Goal: Task Accomplishment & Management: Use online tool/utility

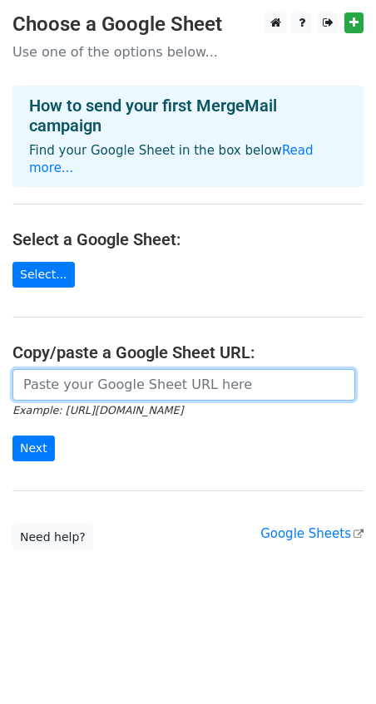
click at [81, 370] on input "url" at bounding box center [183, 385] width 343 height 32
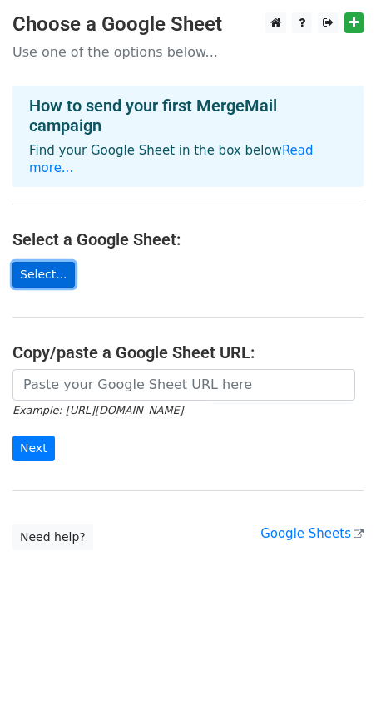
click at [47, 262] on link "Select..." at bounding box center [43, 275] width 62 height 26
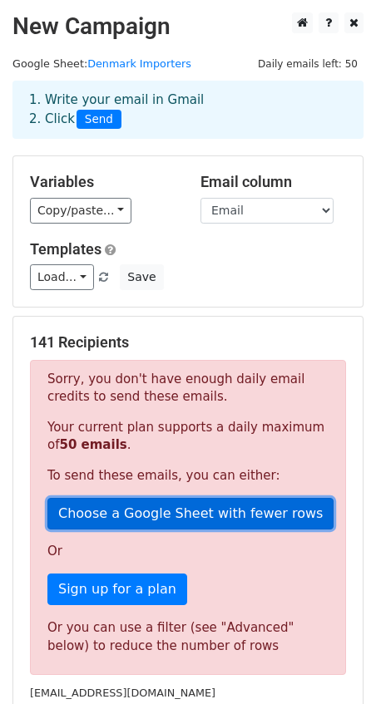
click at [133, 516] on link "Choose a Google Sheet with fewer rows" at bounding box center [190, 514] width 286 height 32
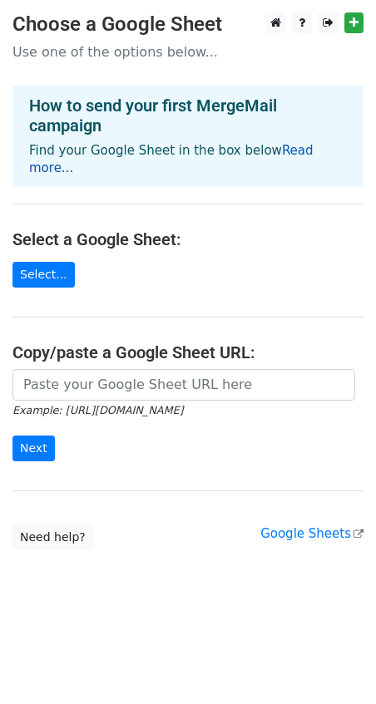
click at [281, 151] on link "Read more..." at bounding box center [171, 159] width 284 height 32
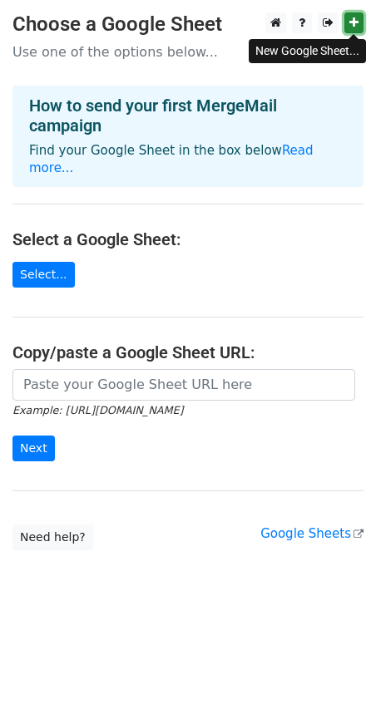
click at [357, 22] on icon at bounding box center [353, 23] width 9 height 12
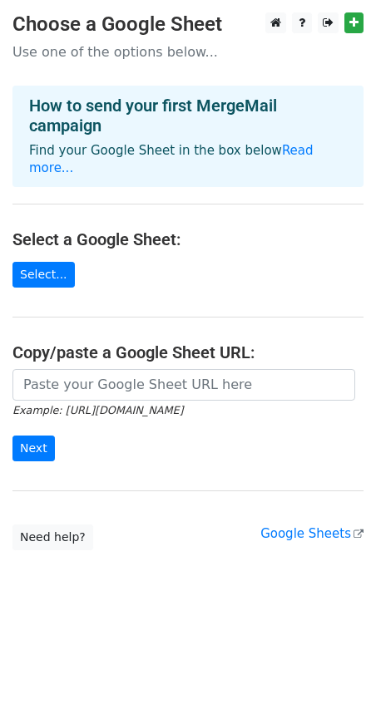
click at [232, 50] on p "Use one of the options below..." at bounding box center [187, 51] width 351 height 17
click at [46, 262] on link "Select..." at bounding box center [43, 275] width 62 height 26
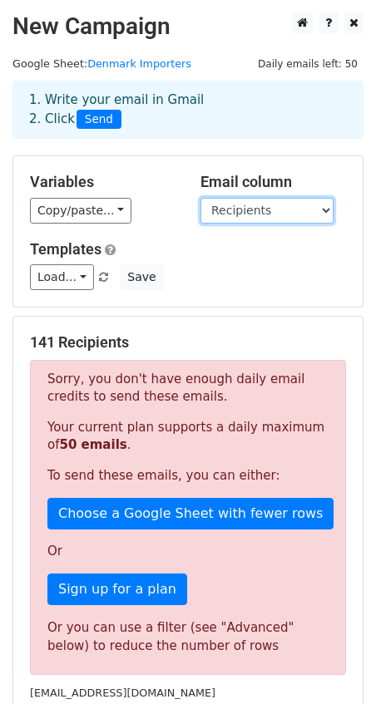
click at [269, 213] on select "Remark Name Address Country Contact Recipients Site Products" at bounding box center [266, 211] width 133 height 26
click at [200, 198] on select "Remark Name Address Country Contact Recipients Site Products" at bounding box center [266, 211] width 133 height 26
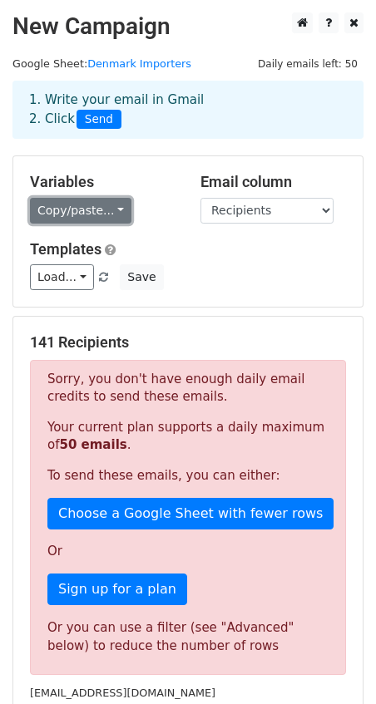
click at [112, 210] on link "Copy/paste..." at bounding box center [80, 211] width 101 height 26
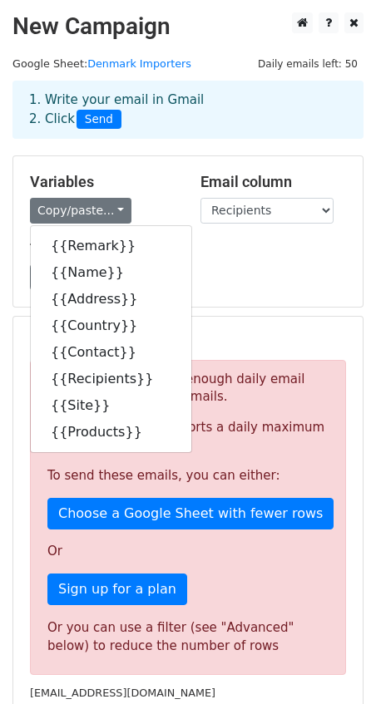
click at [220, 261] on div "Templates Load... No templates saved Save" at bounding box center [187, 265] width 341 height 51
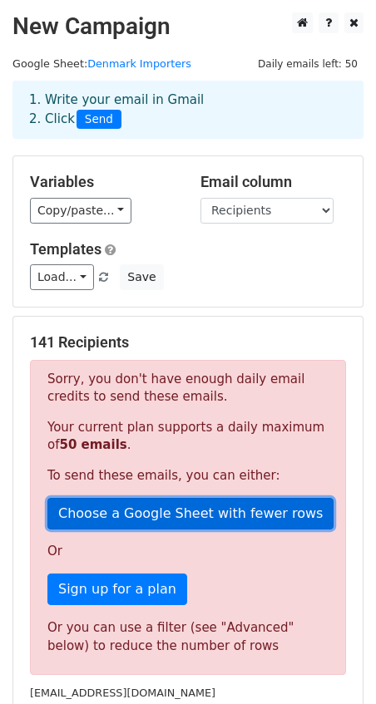
click at [205, 513] on link "Choose a Google Sheet with fewer rows" at bounding box center [190, 514] width 286 height 32
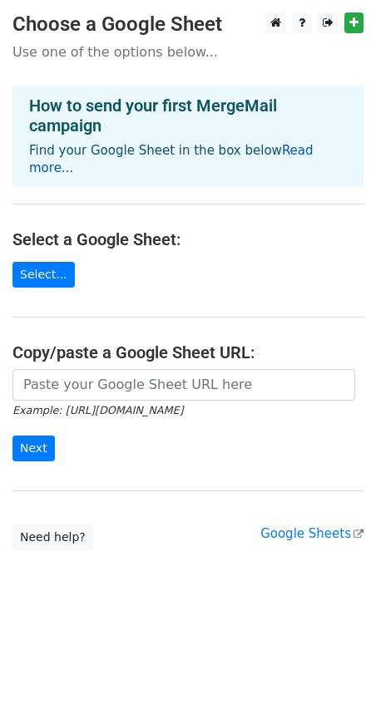
click at [283, 152] on link "Read more..." at bounding box center [171, 159] width 284 height 32
click at [42, 262] on link "Select..." at bounding box center [43, 275] width 62 height 26
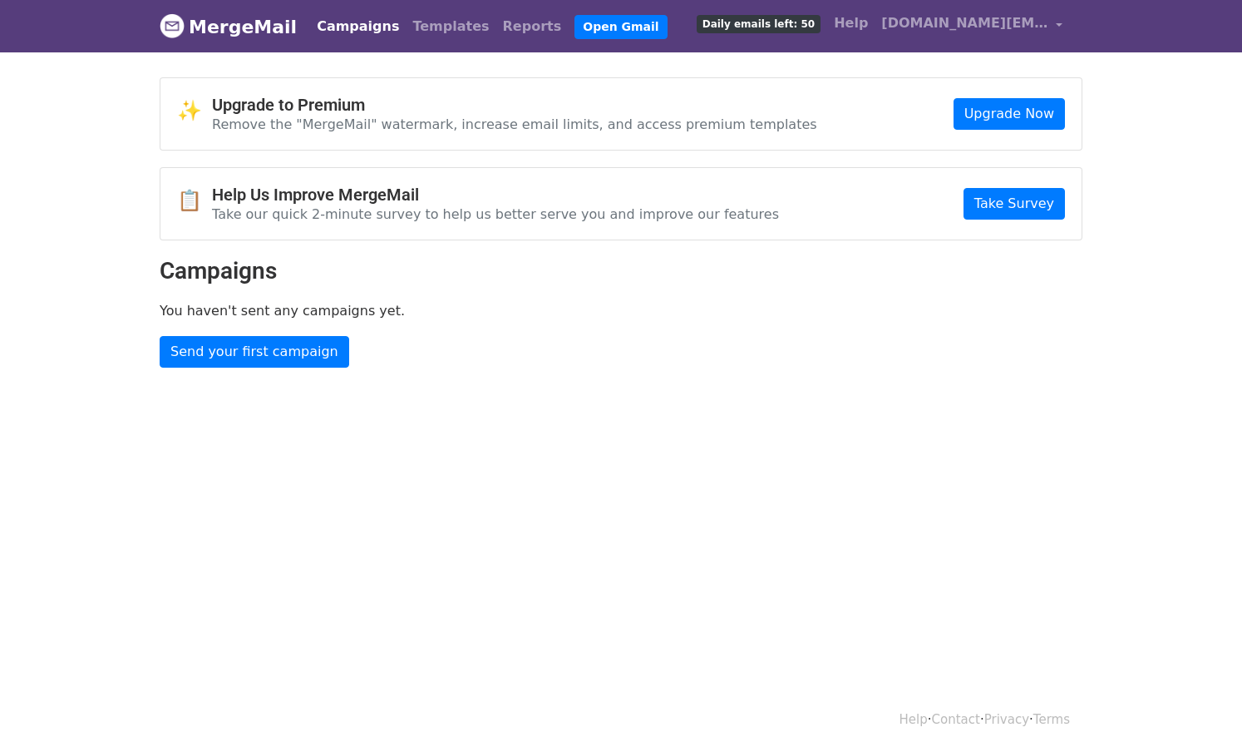
click at [240, 25] on link "MergeMail" at bounding box center [228, 26] width 137 height 35
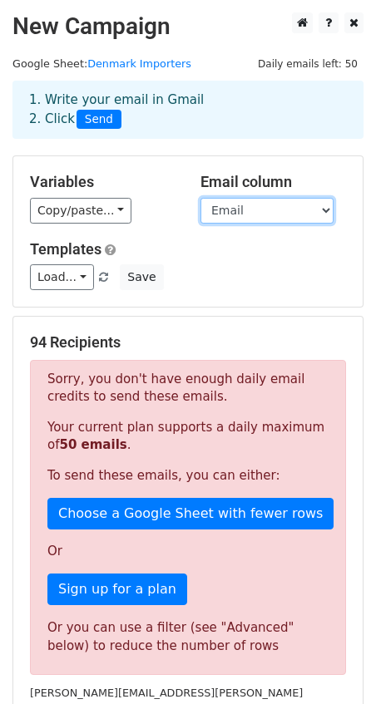
click at [251, 210] on select "Remark Name Address Country Contact Recipients Email Site Products" at bounding box center [266, 211] width 133 height 26
select select "Recipients"
click at [200, 198] on select "Remark Name Address Country Contact Recipients Email Site Products" at bounding box center [266, 211] width 133 height 26
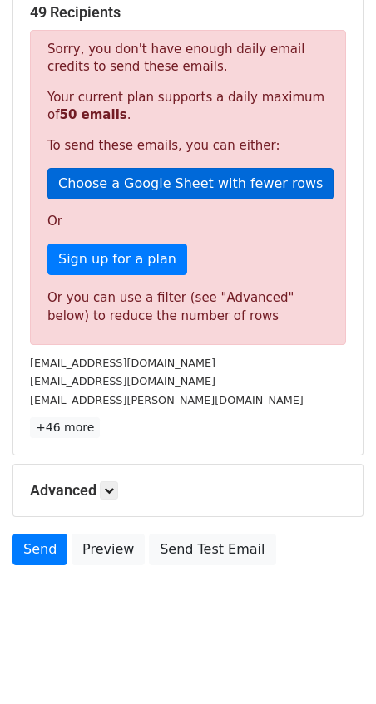
scroll to position [333, 0]
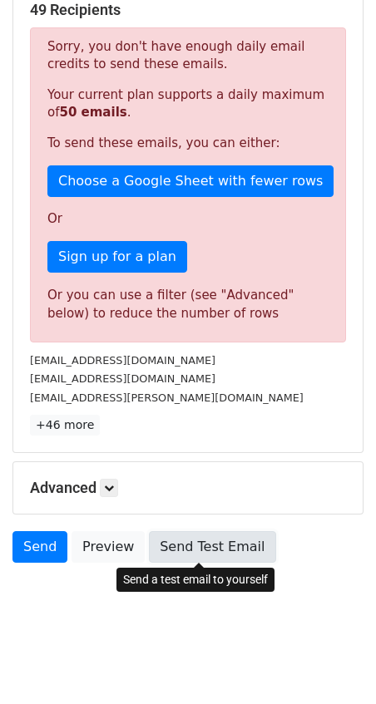
click at [173, 550] on link "Send Test Email" at bounding box center [212, 547] width 126 height 32
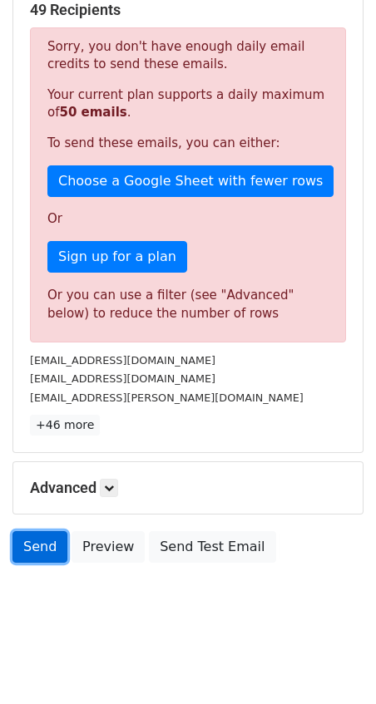
click at [42, 547] on link "Send" at bounding box center [39, 547] width 55 height 32
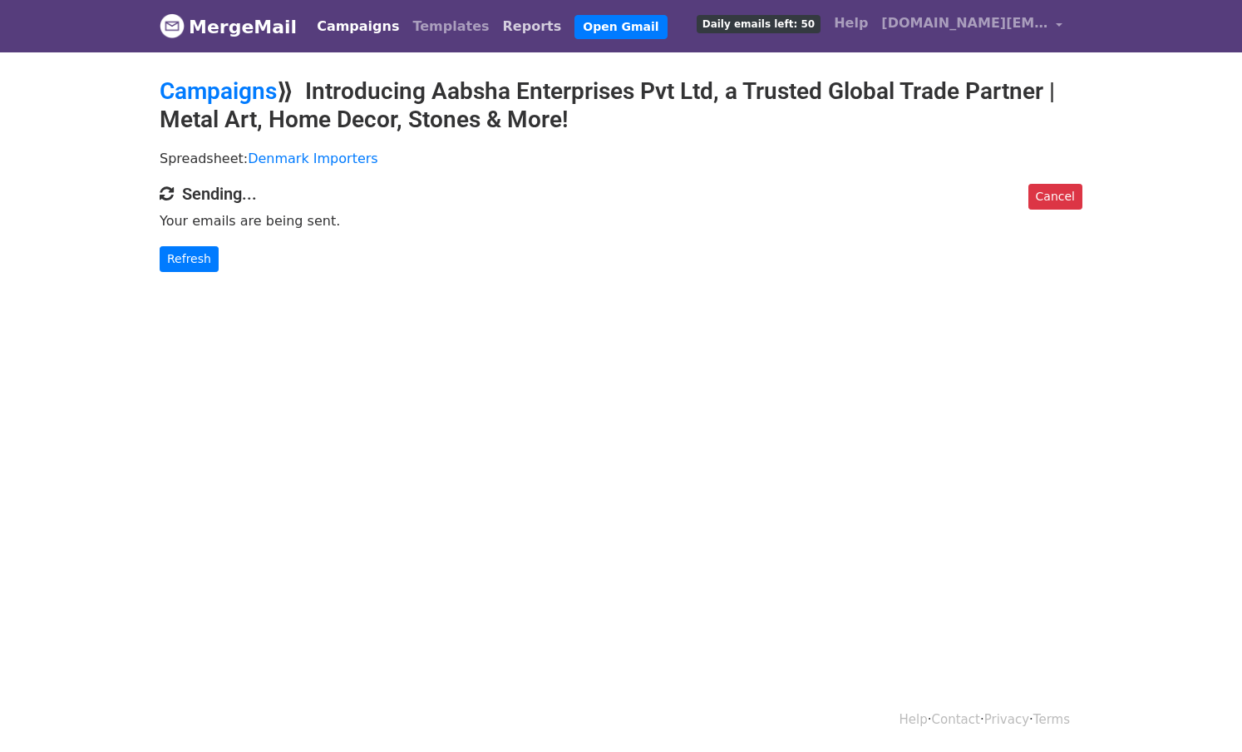
click at [496, 23] on link "Reports" at bounding box center [532, 26] width 72 height 33
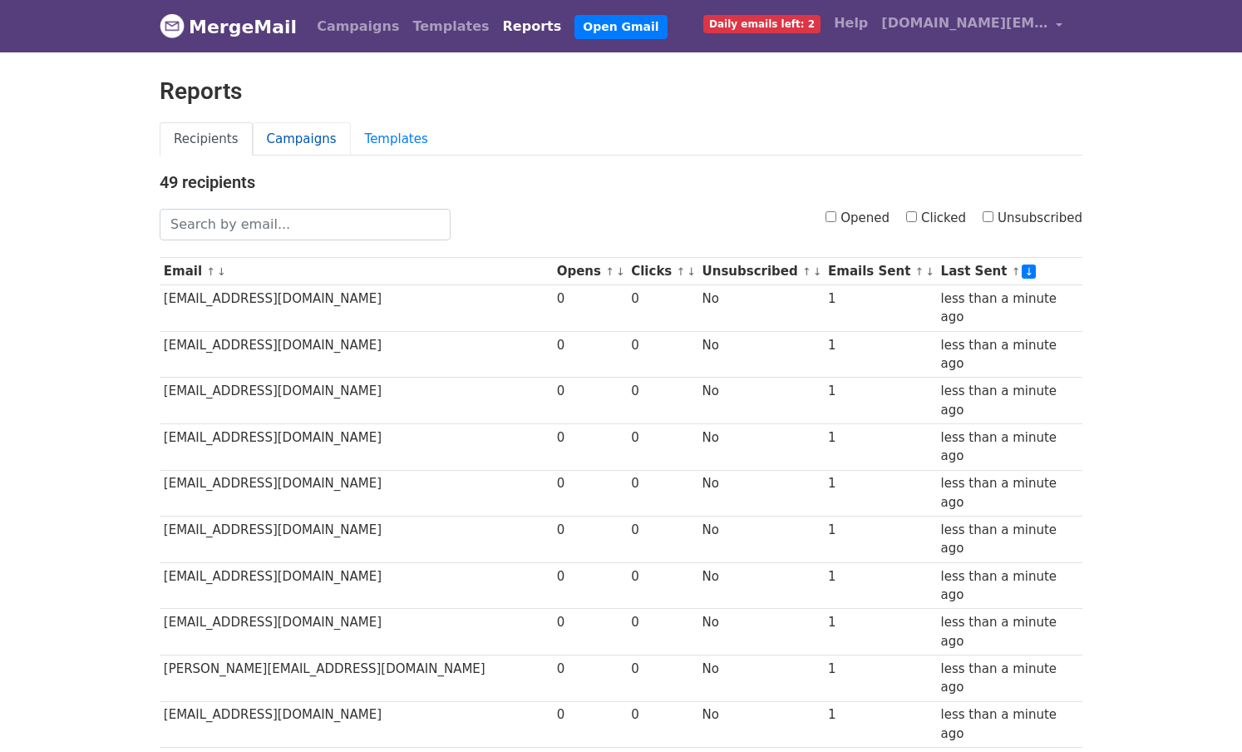
click at [314, 138] on link "Campaigns" at bounding box center [302, 139] width 98 height 34
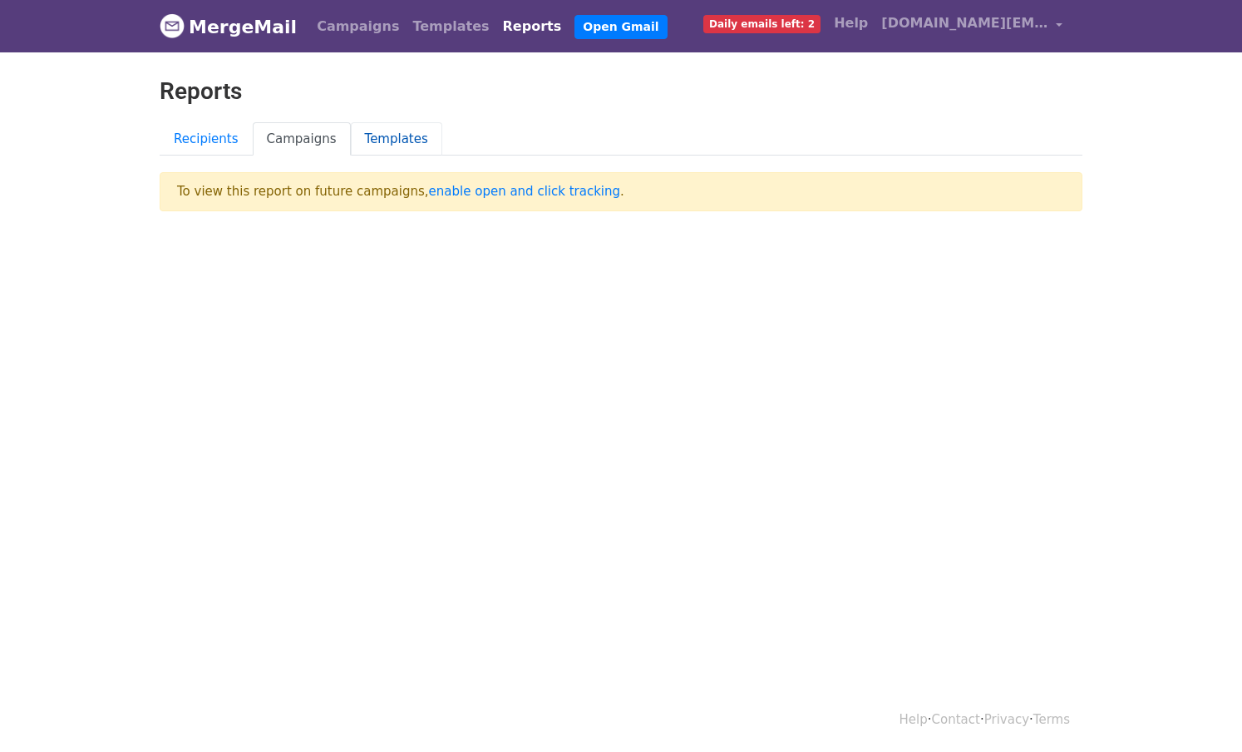
click at [378, 136] on link "Templates" at bounding box center [396, 139] width 91 height 34
click at [435, 23] on link "Templates" at bounding box center [451, 26] width 90 height 33
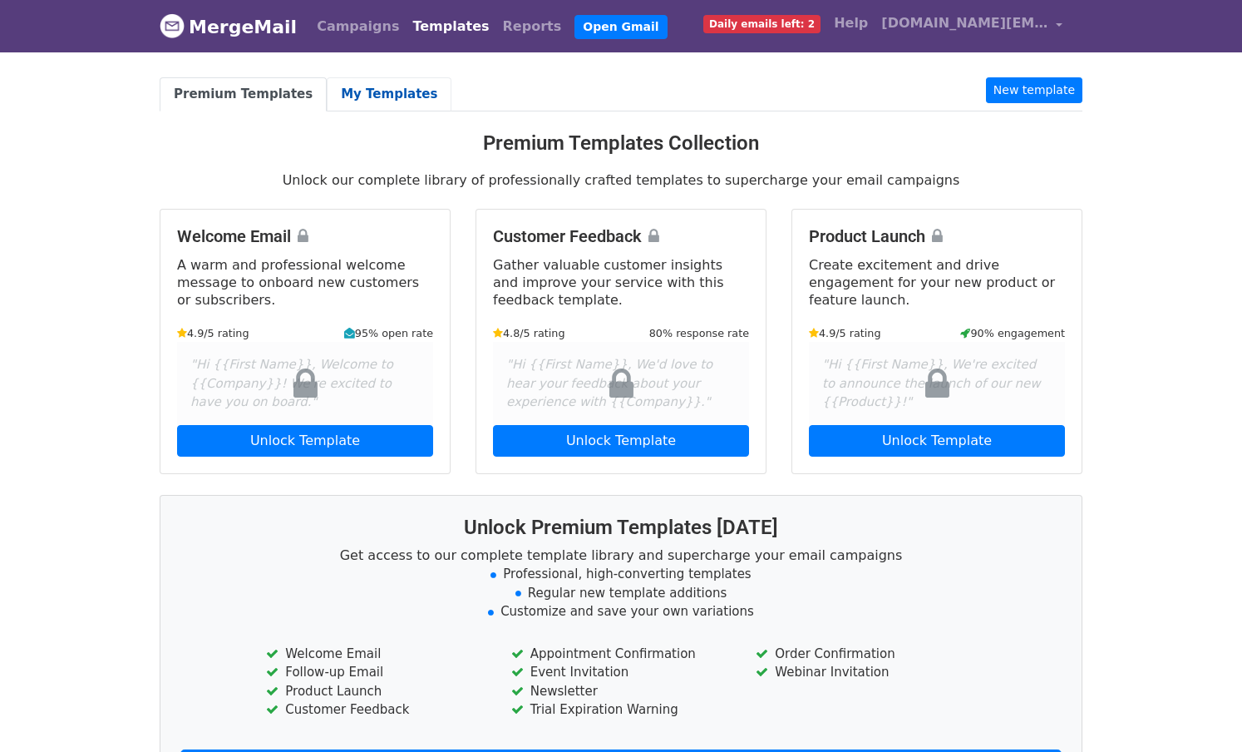
click at [370, 83] on link "My Templates" at bounding box center [389, 94] width 125 height 34
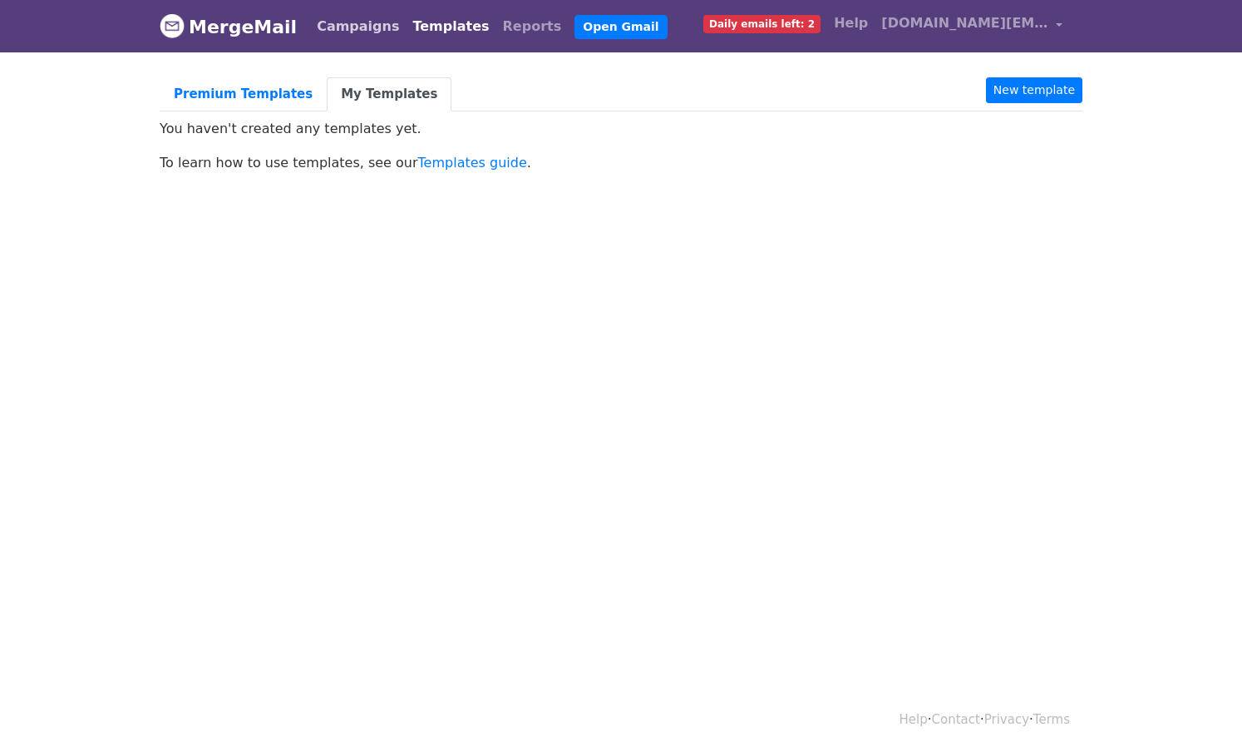
click at [349, 24] on link "Campaigns" at bounding box center [358, 26] width 96 height 33
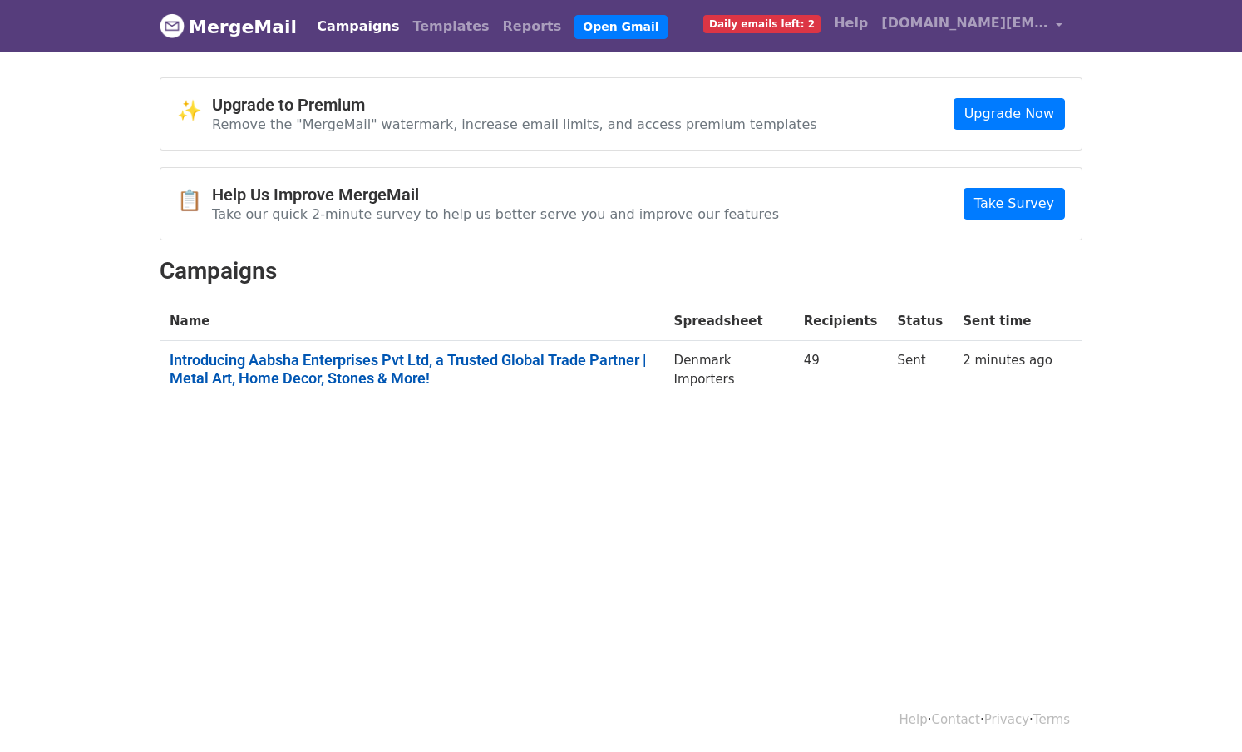
click at [414, 358] on link "Introducing Aabsha Enterprises Pvt Ltd, a Trusted Global Trade Partner | Metal …" at bounding box center [412, 369] width 485 height 36
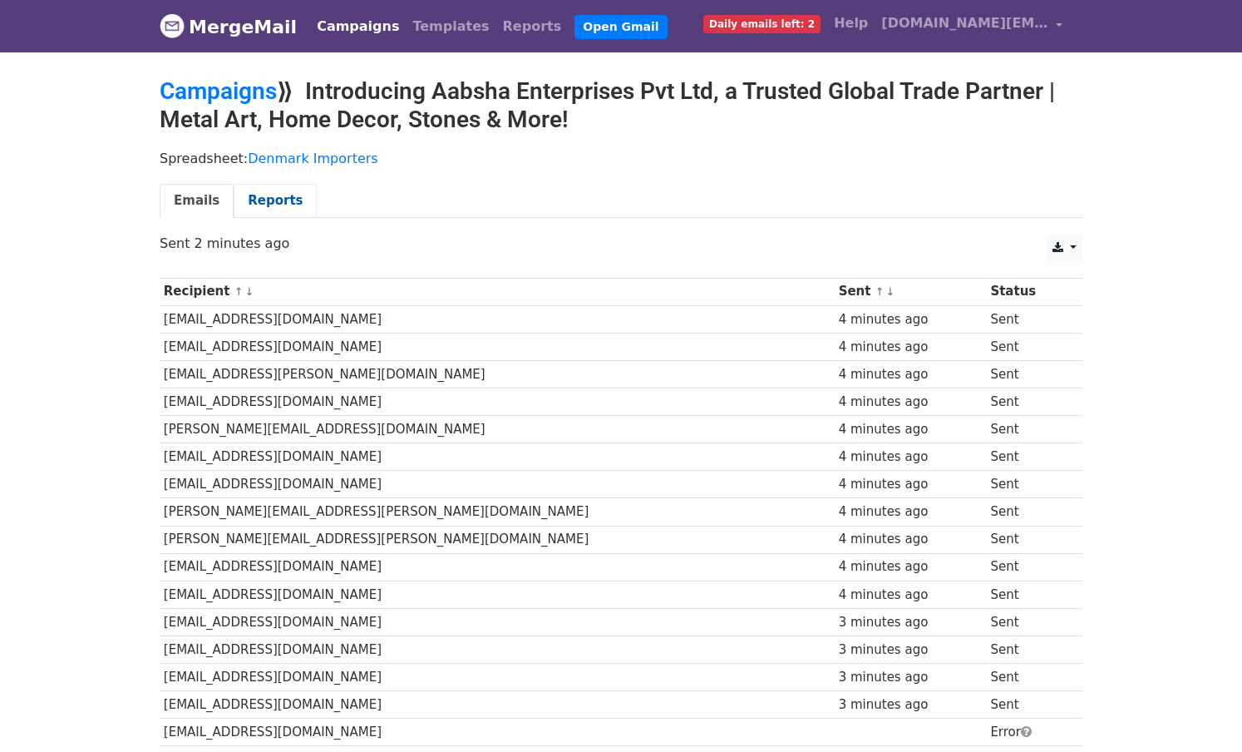
click at [280, 203] on link "Reports" at bounding box center [275, 201] width 83 height 34
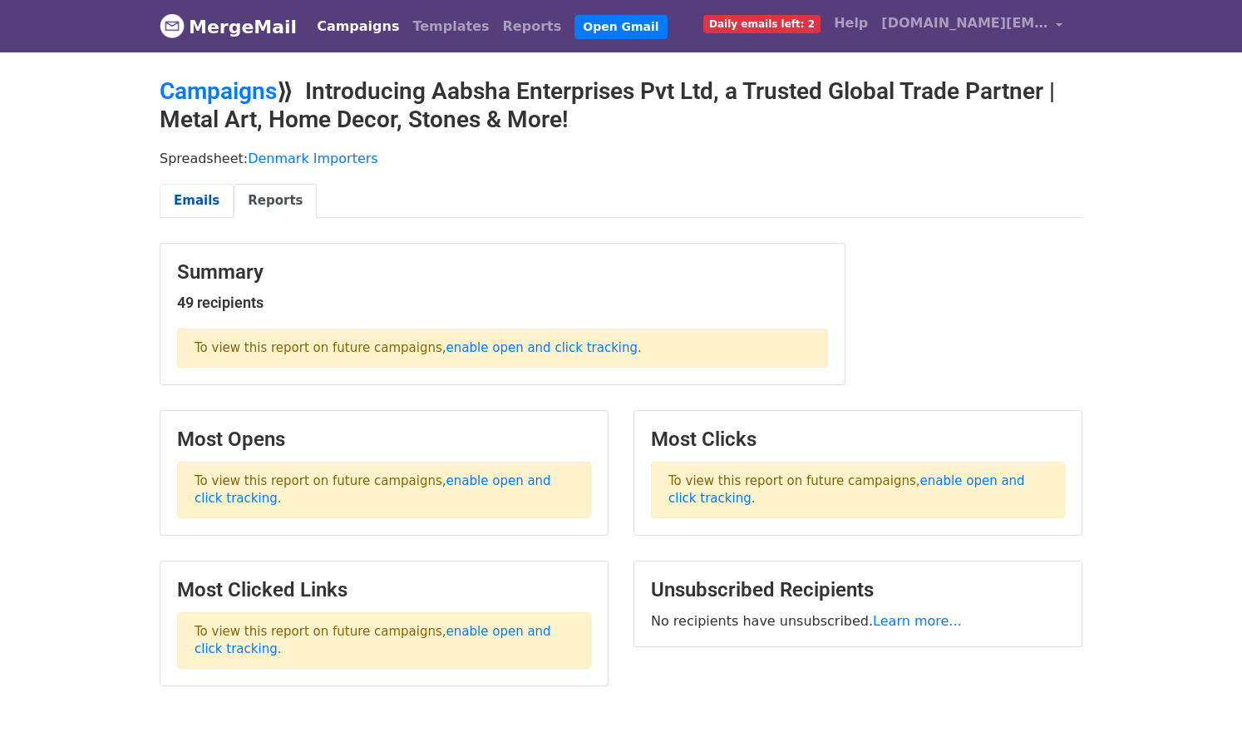
click at [197, 200] on link "Emails" at bounding box center [197, 201] width 74 height 34
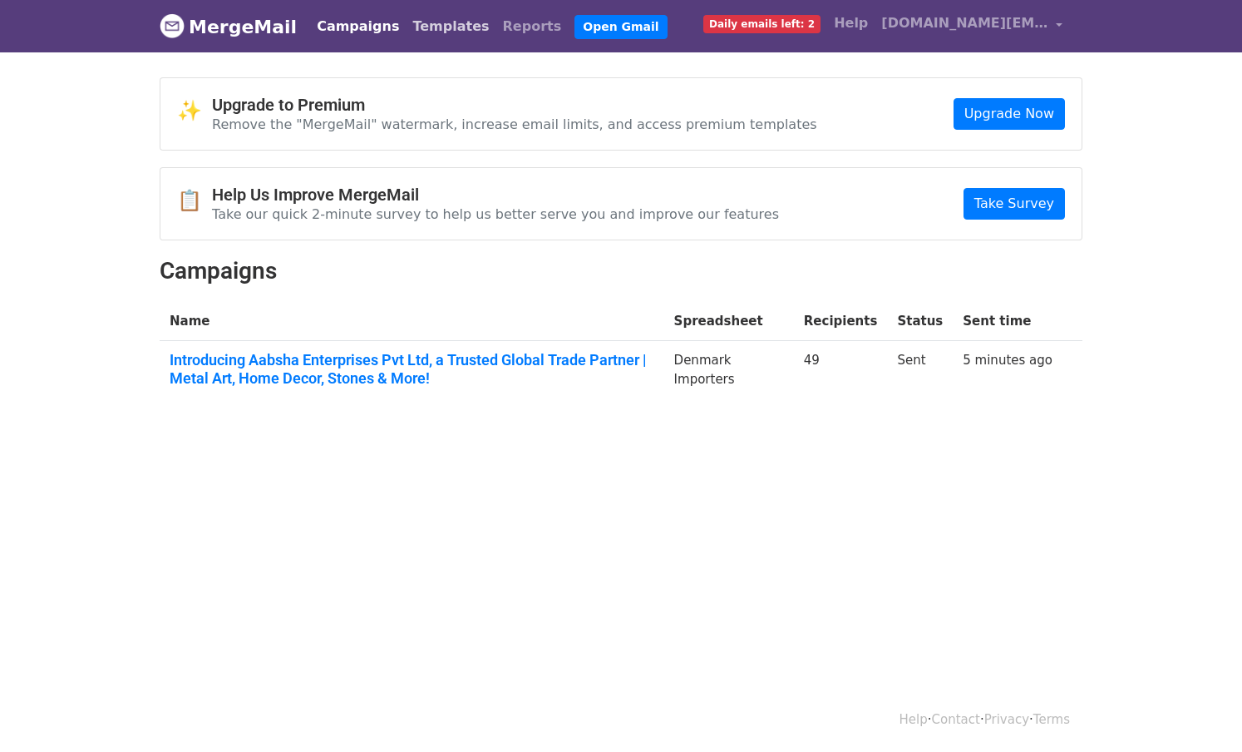
click at [421, 23] on link "Templates" at bounding box center [451, 26] width 90 height 33
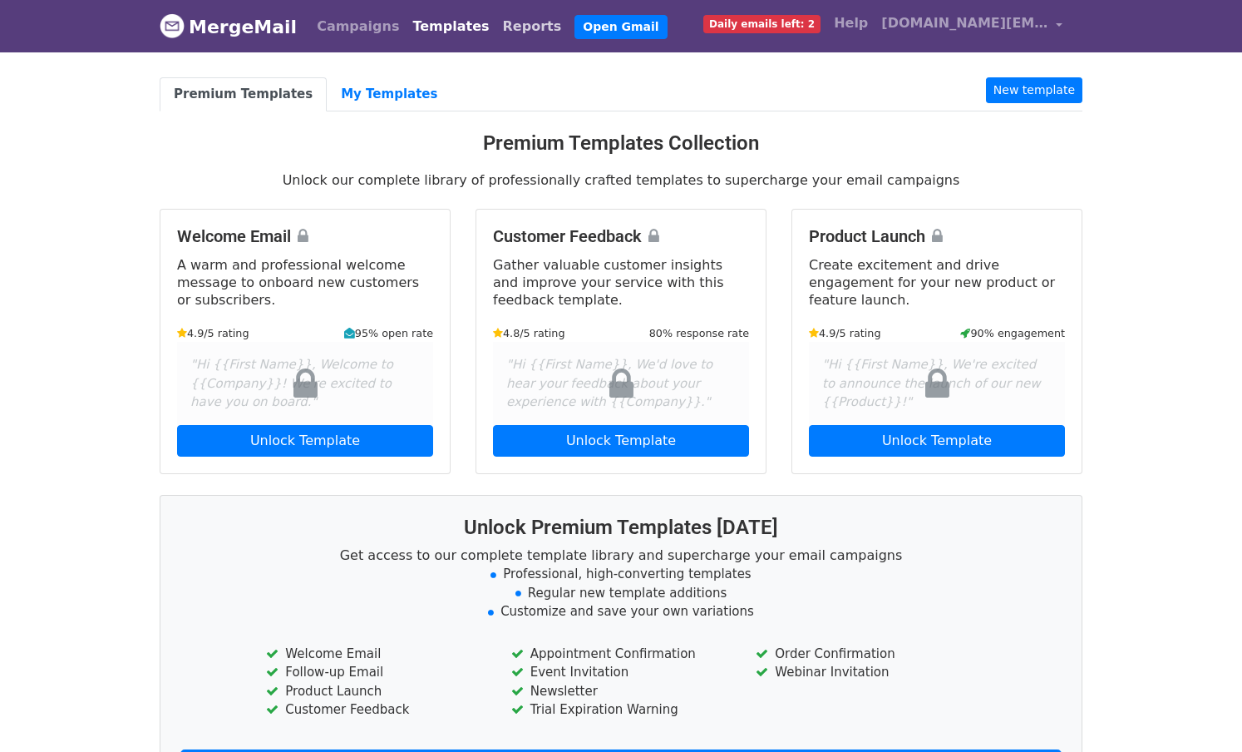
click at [499, 29] on link "Reports" at bounding box center [532, 26] width 72 height 33
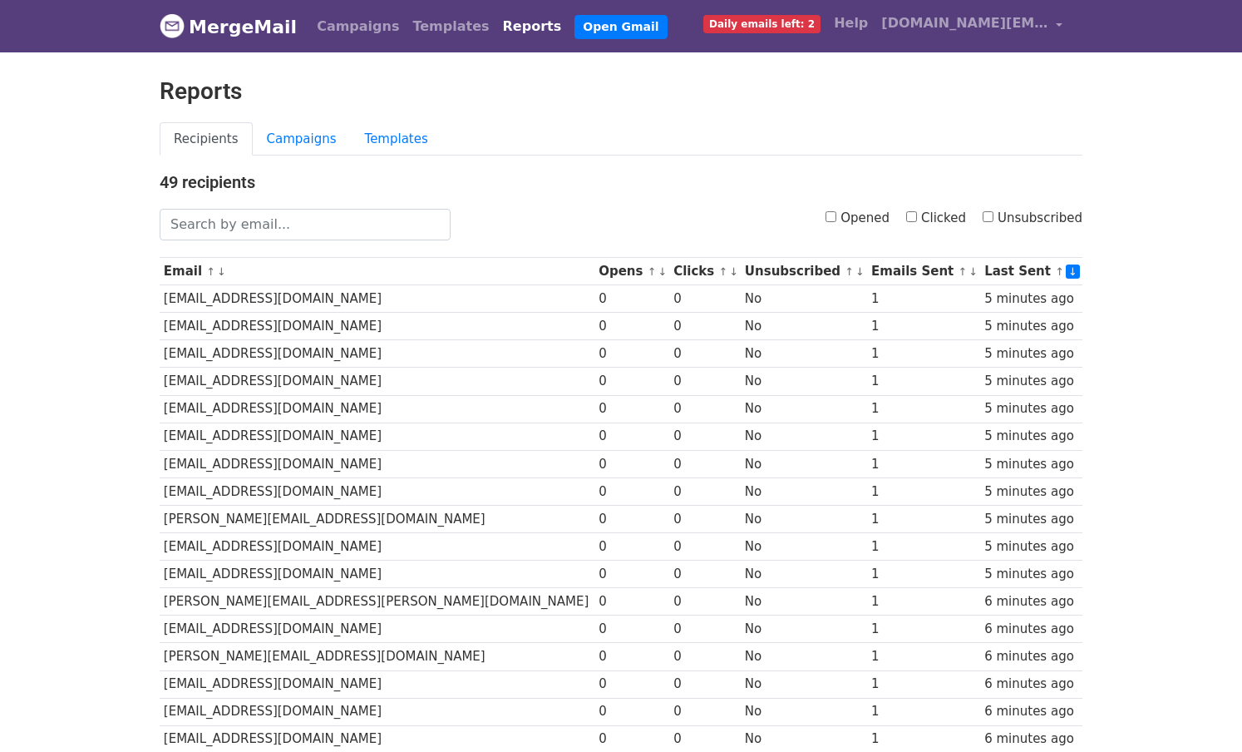
click at [272, 30] on link "MergeMail" at bounding box center [228, 26] width 137 height 35
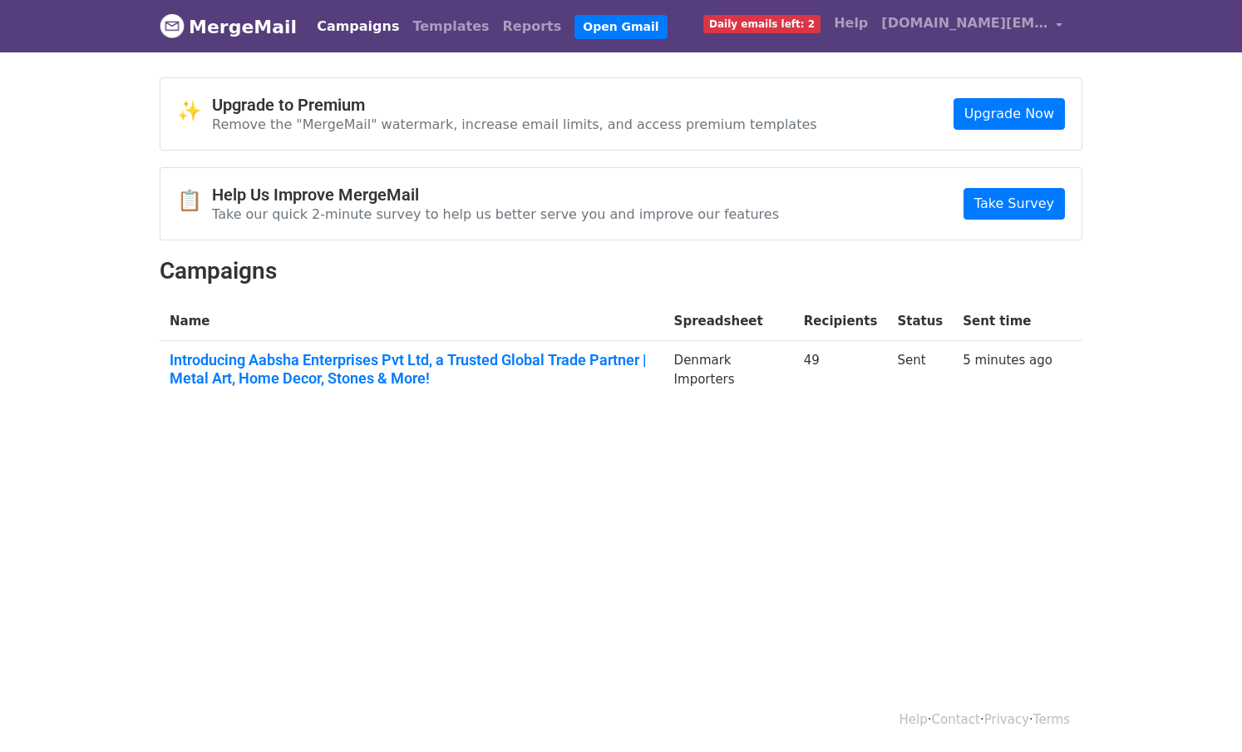
click at [319, 22] on link "Campaigns" at bounding box center [358, 26] width 96 height 33
click at [344, 22] on link "Campaigns" at bounding box center [358, 26] width 96 height 33
